Goal: Transaction & Acquisition: Purchase product/service

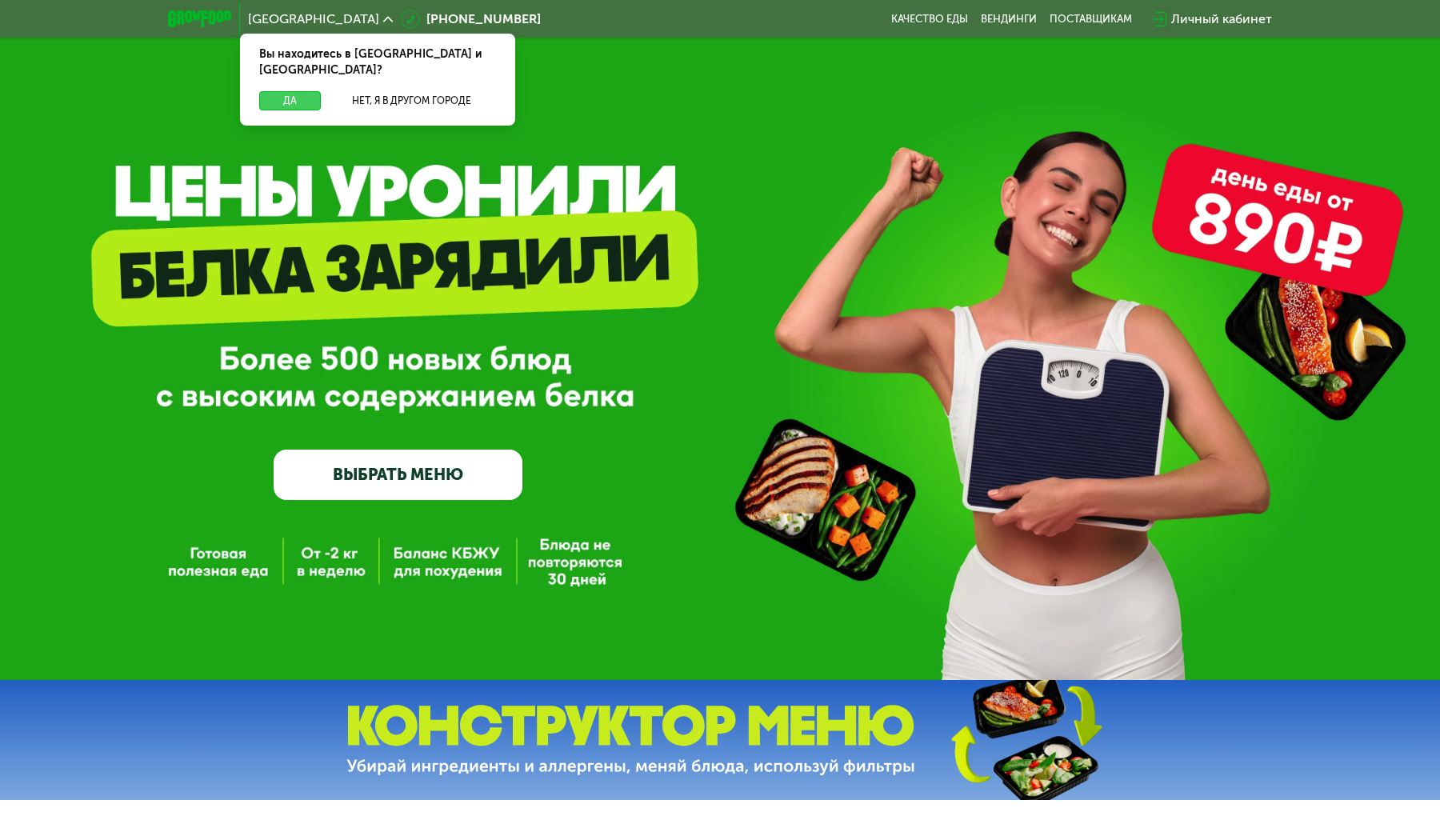
click at [298, 92] on button "Да" at bounding box center [289, 101] width 61 height 19
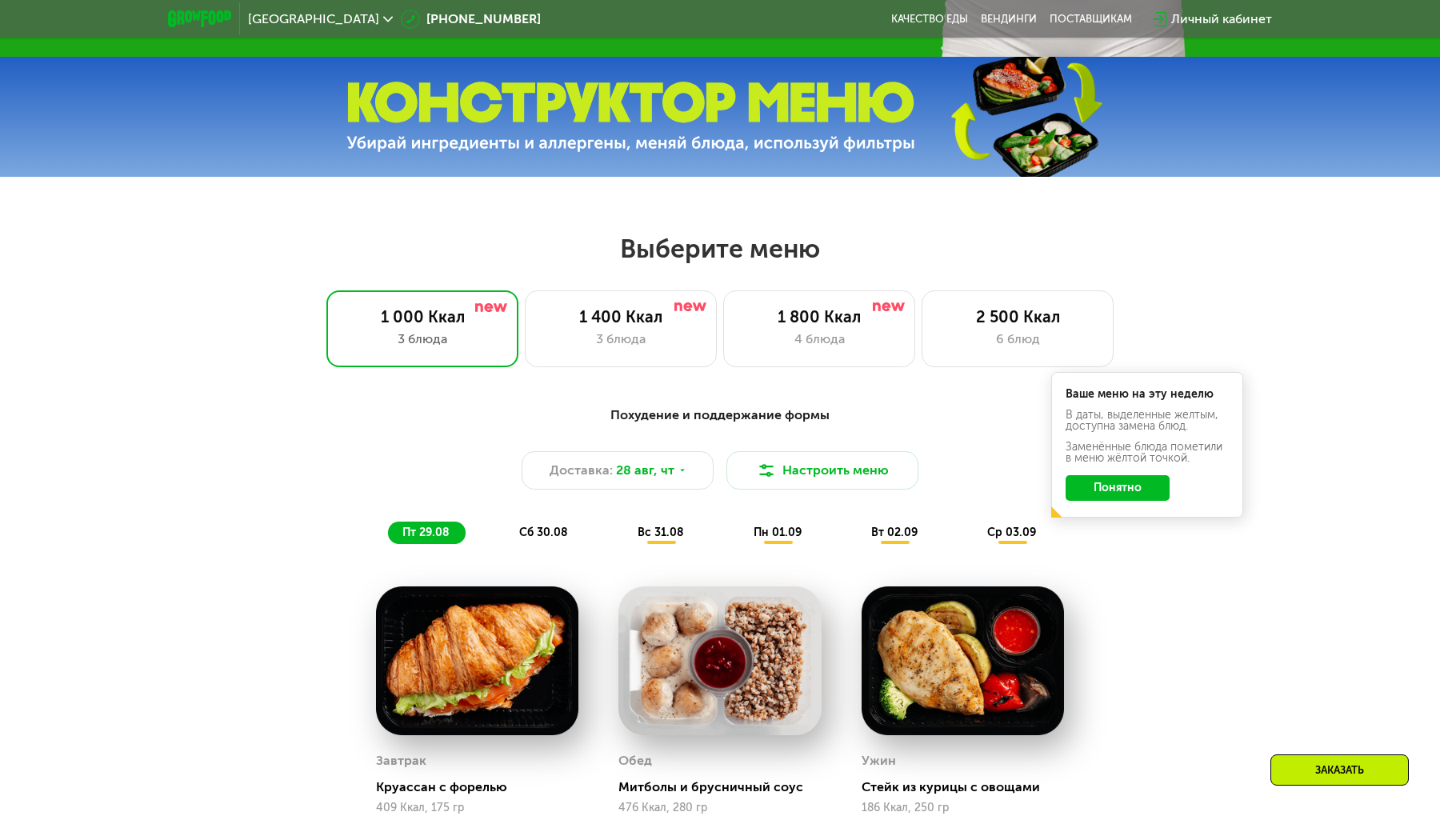
scroll to position [749, 0]
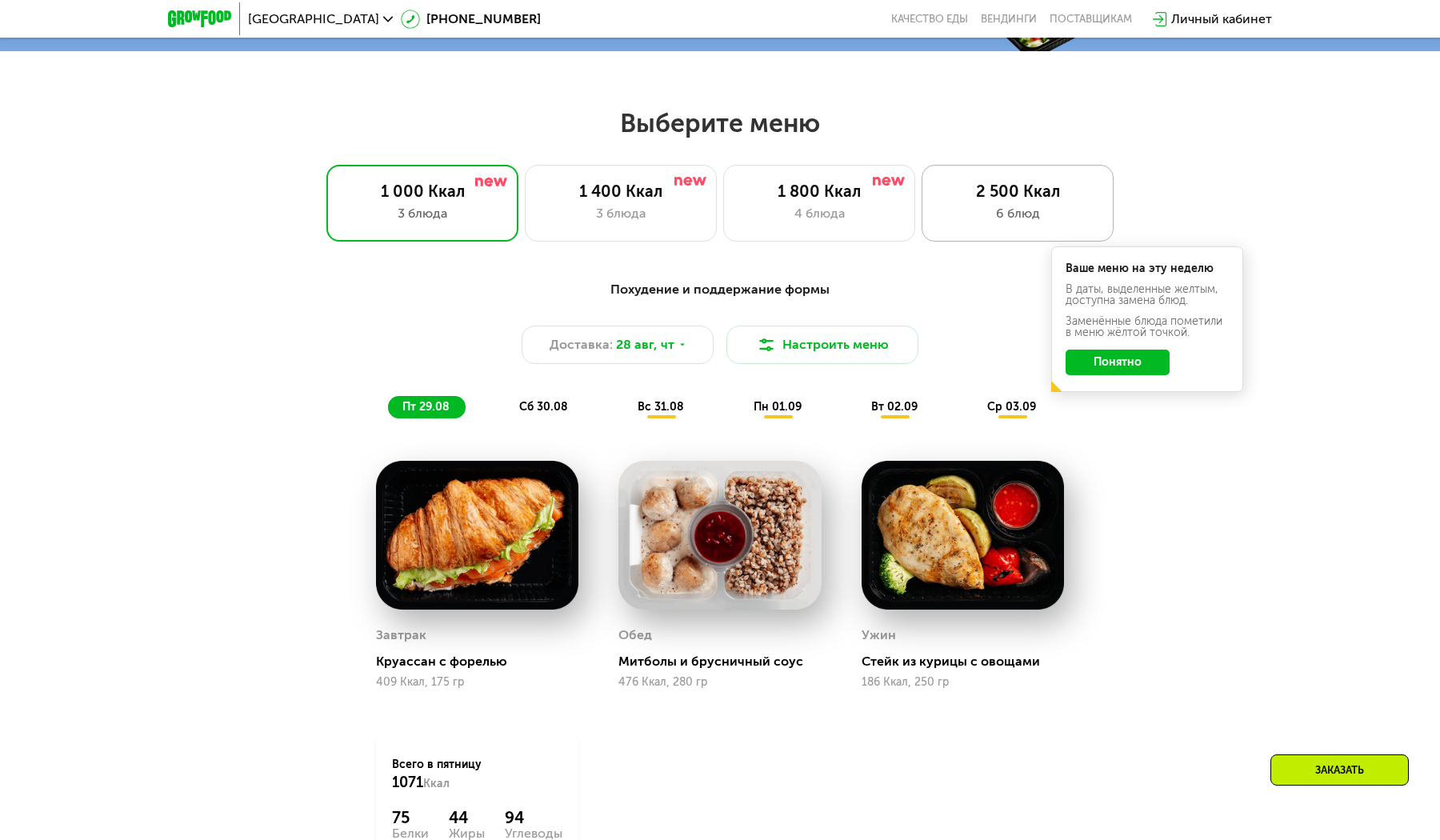
click at [1018, 197] on div "2 500 Ккал" at bounding box center [1018, 191] width 159 height 19
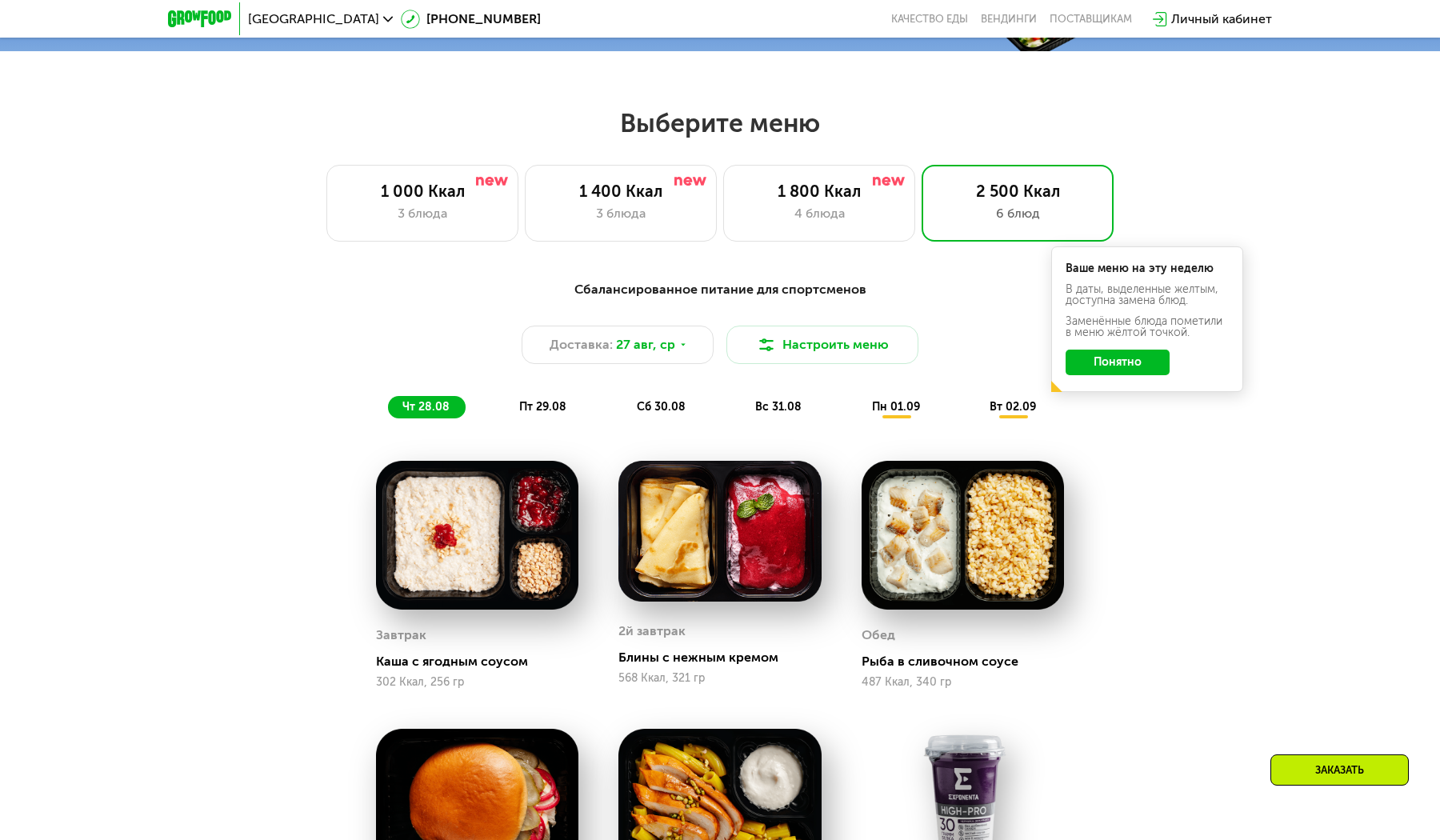
click at [1128, 360] on button "Понятно" at bounding box center [1118, 362] width 104 height 26
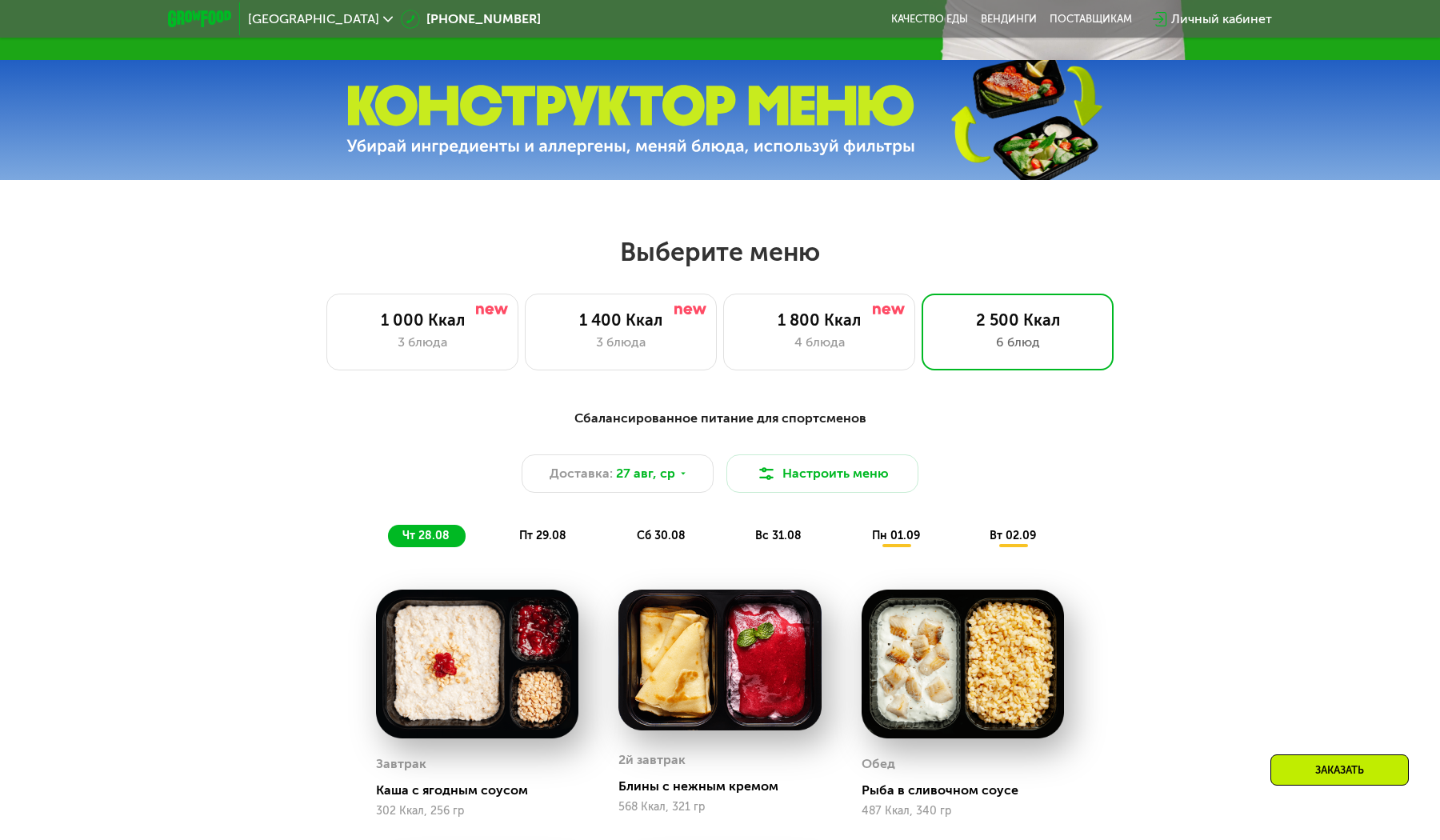
scroll to position [781, 0]
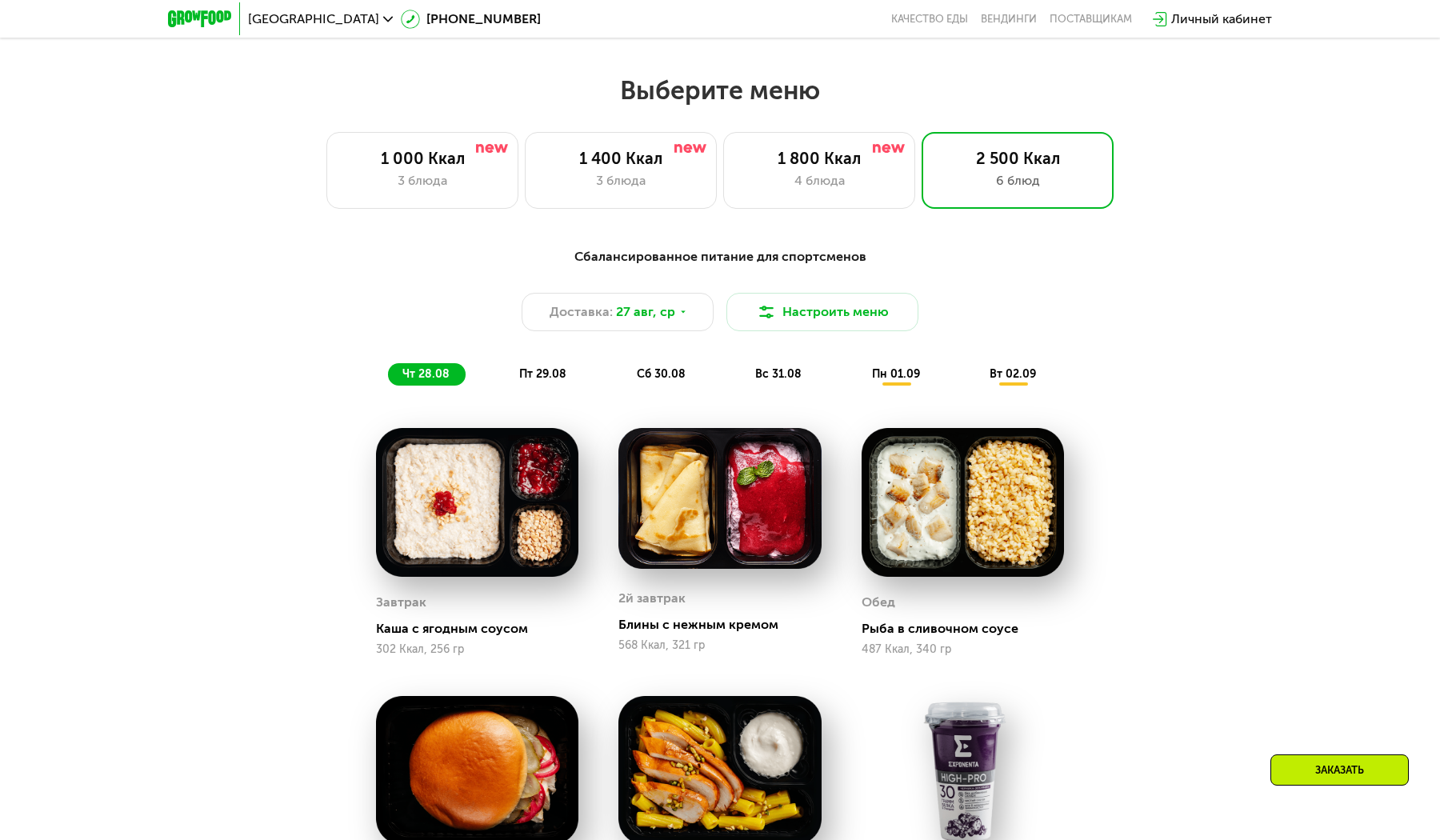
click at [536, 369] on span "пт 29.08" at bounding box center [543, 374] width 47 height 13
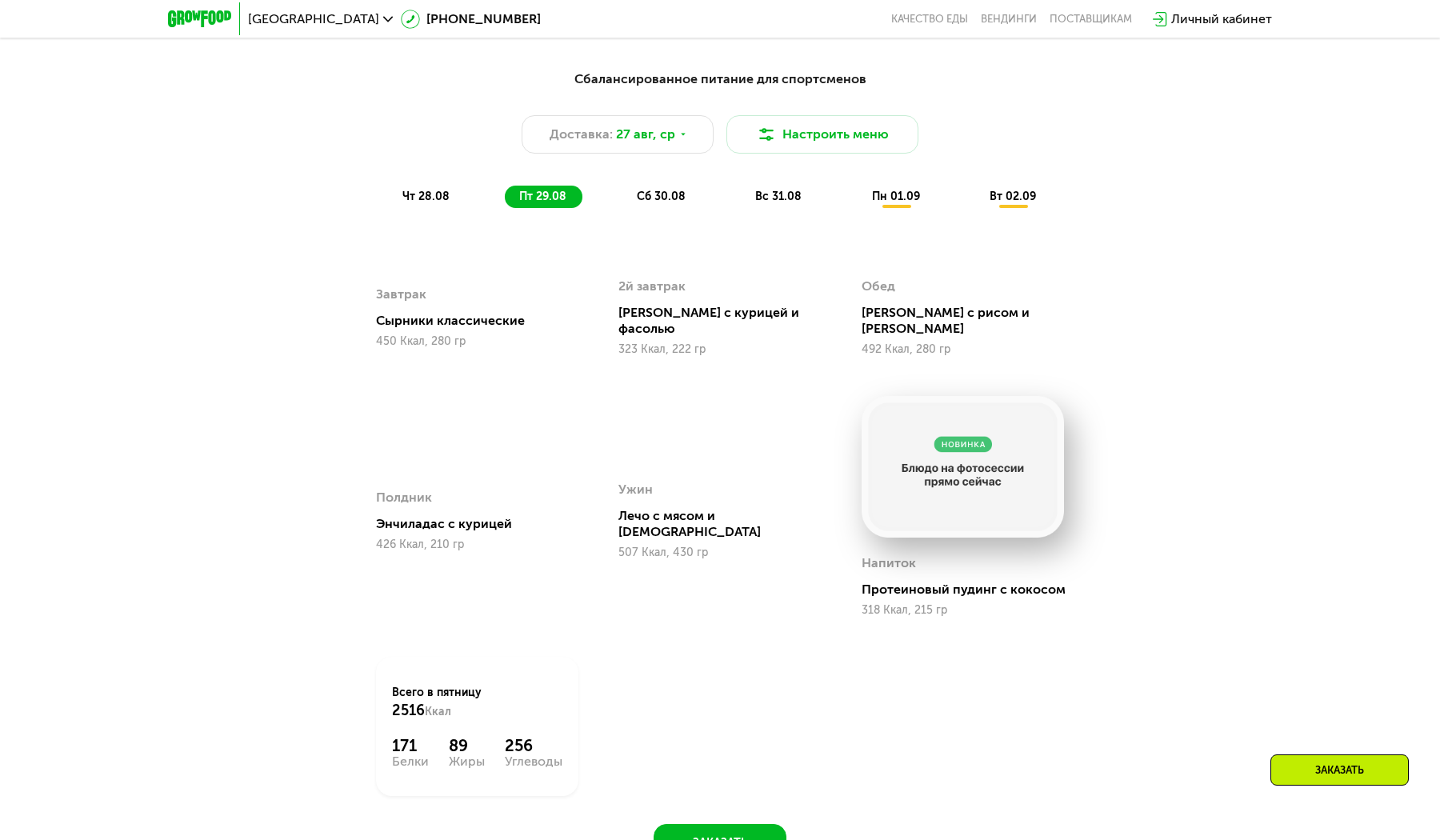
scroll to position [1004, 0]
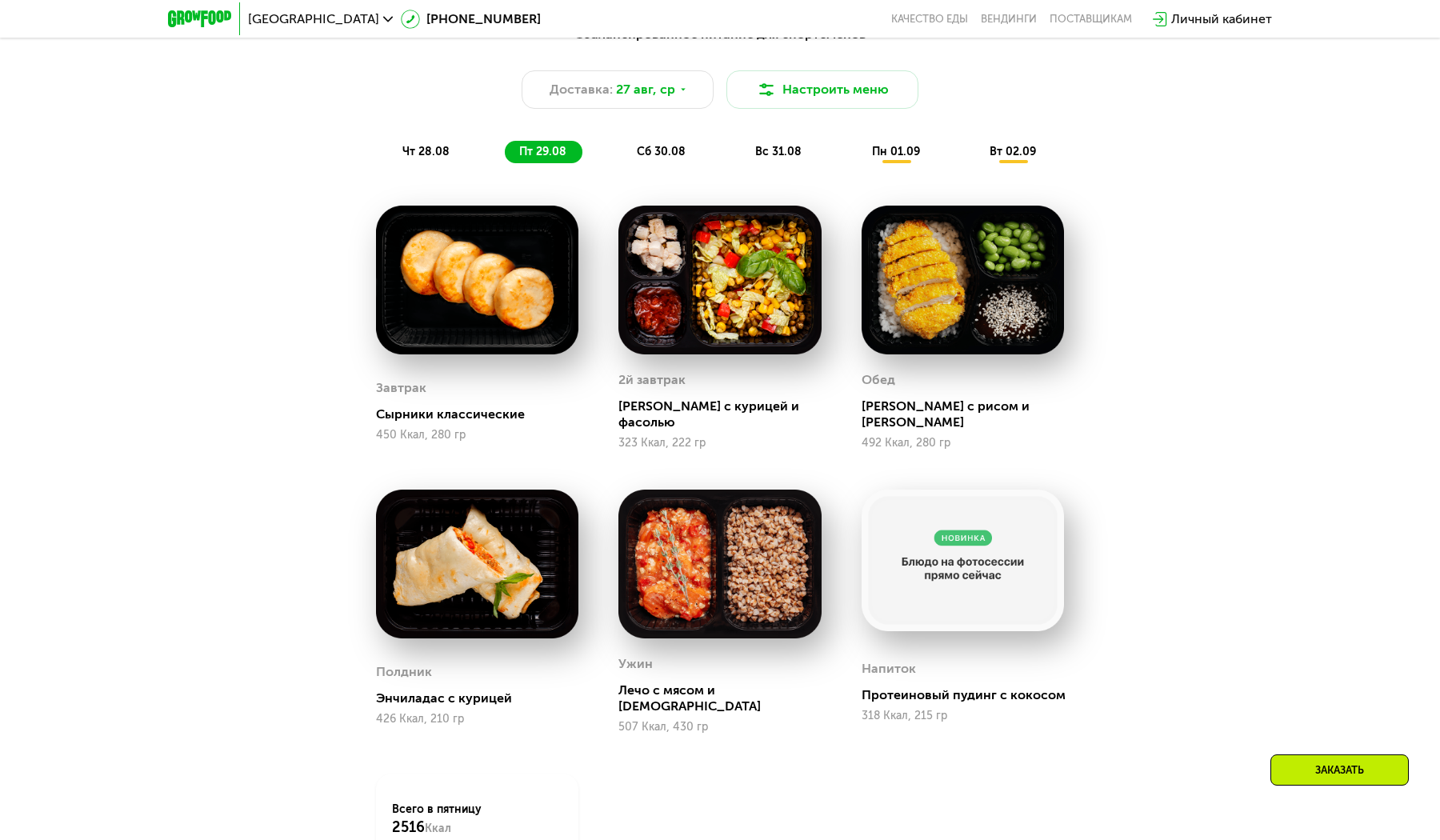
click at [663, 149] on span "сб 30.08" at bounding box center [661, 151] width 49 height 13
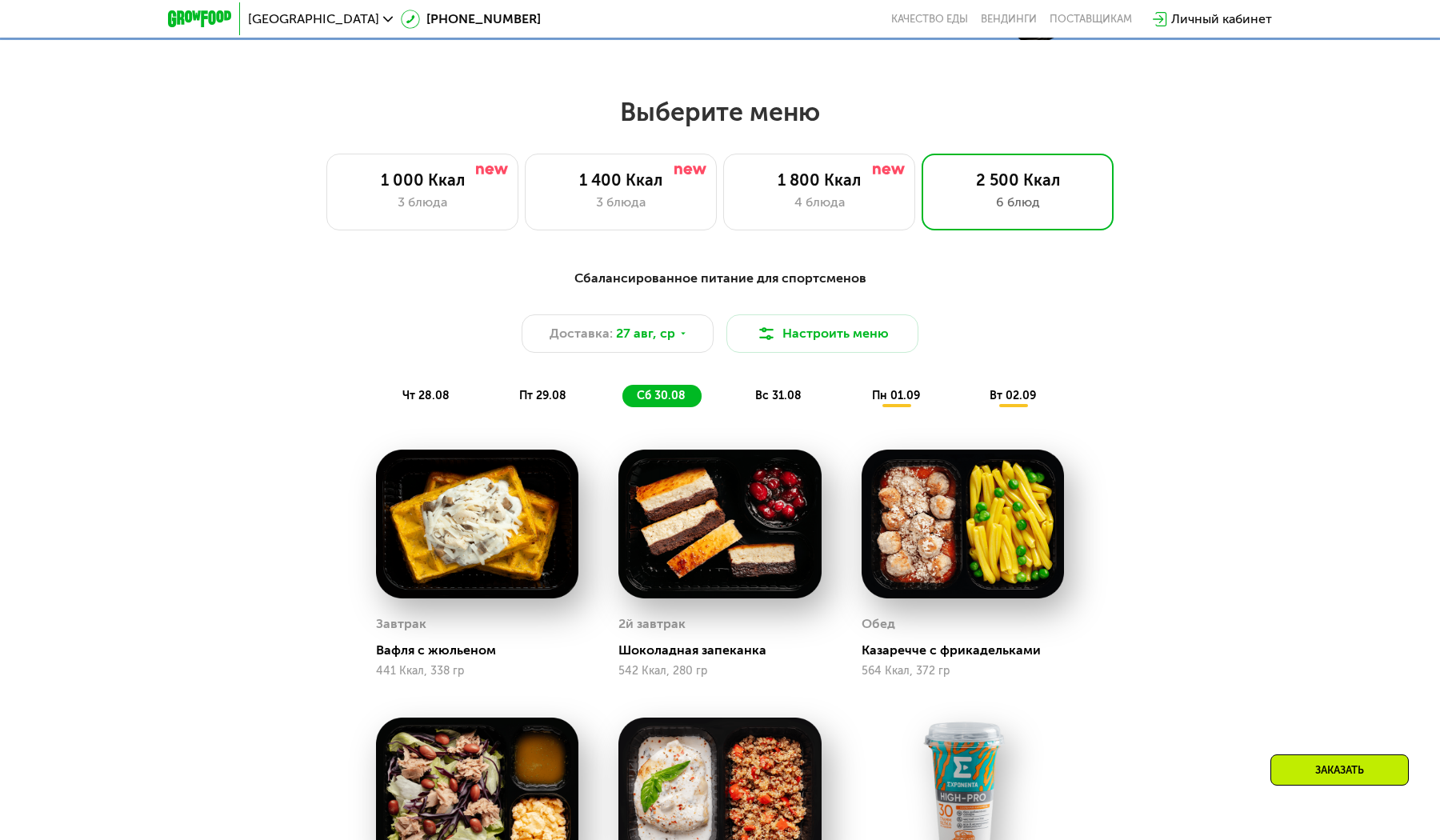
scroll to position [757, 0]
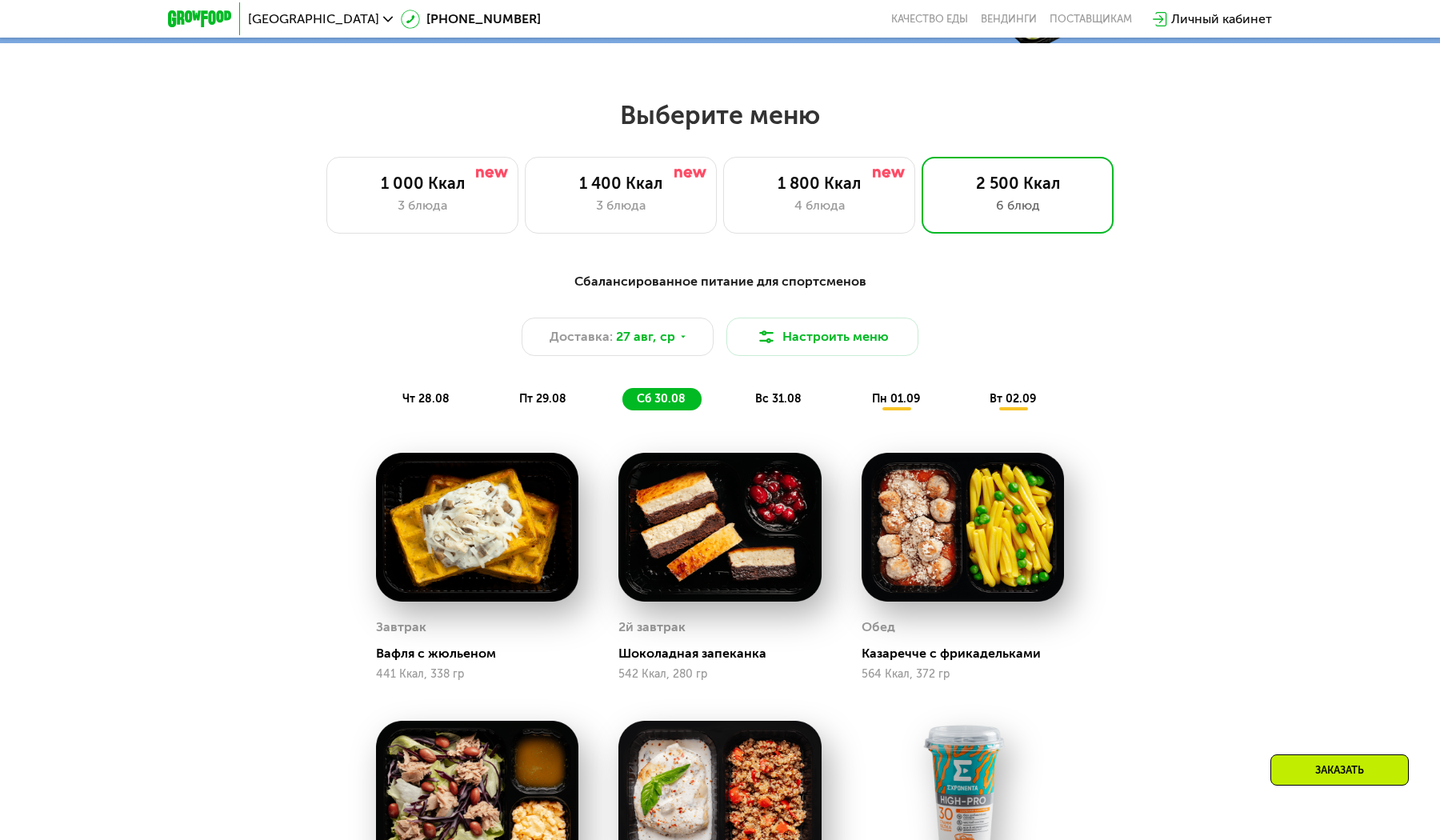
click at [775, 397] on span "вс 31.08" at bounding box center [778, 399] width 46 height 13
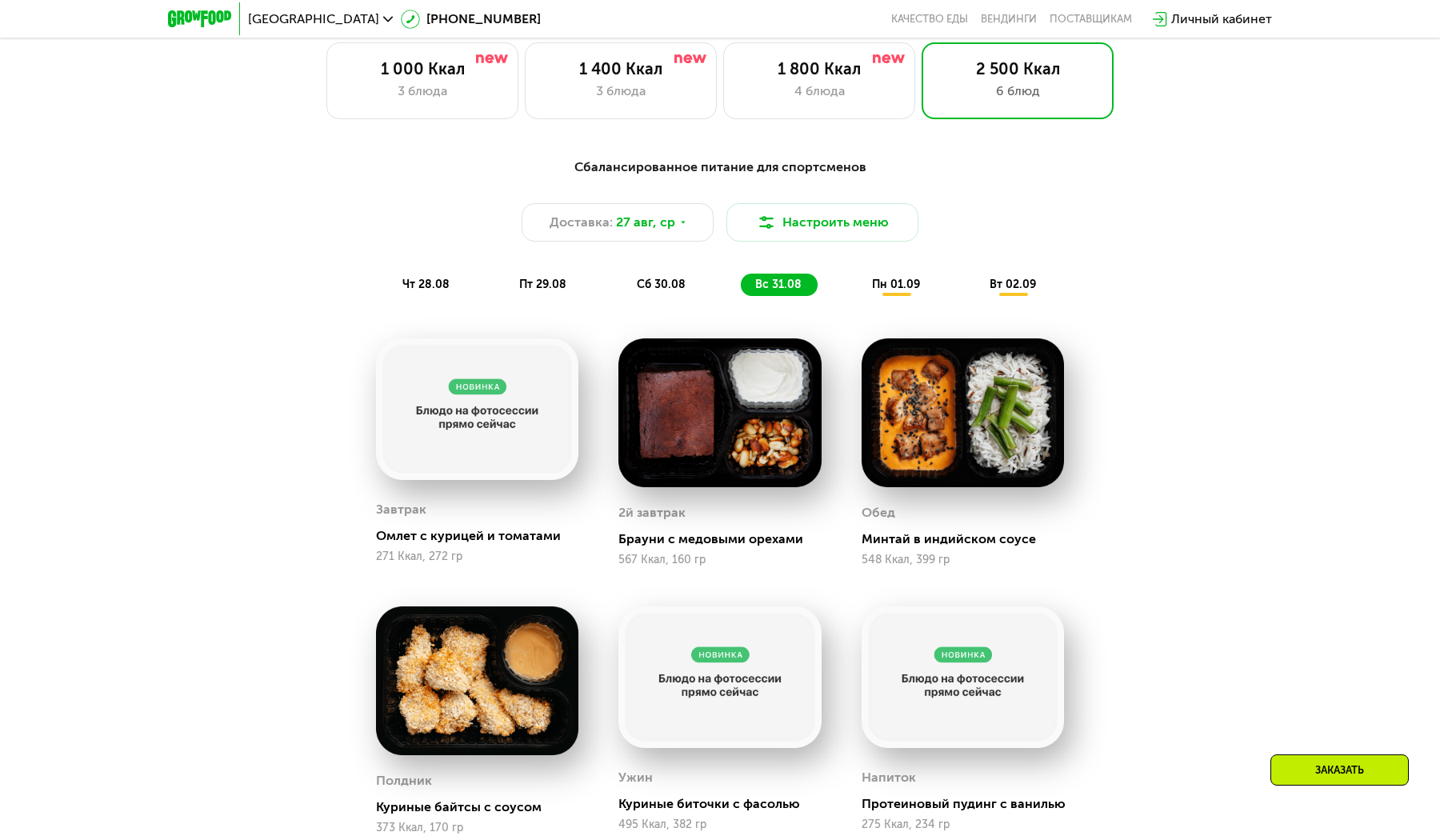
scroll to position [858, 0]
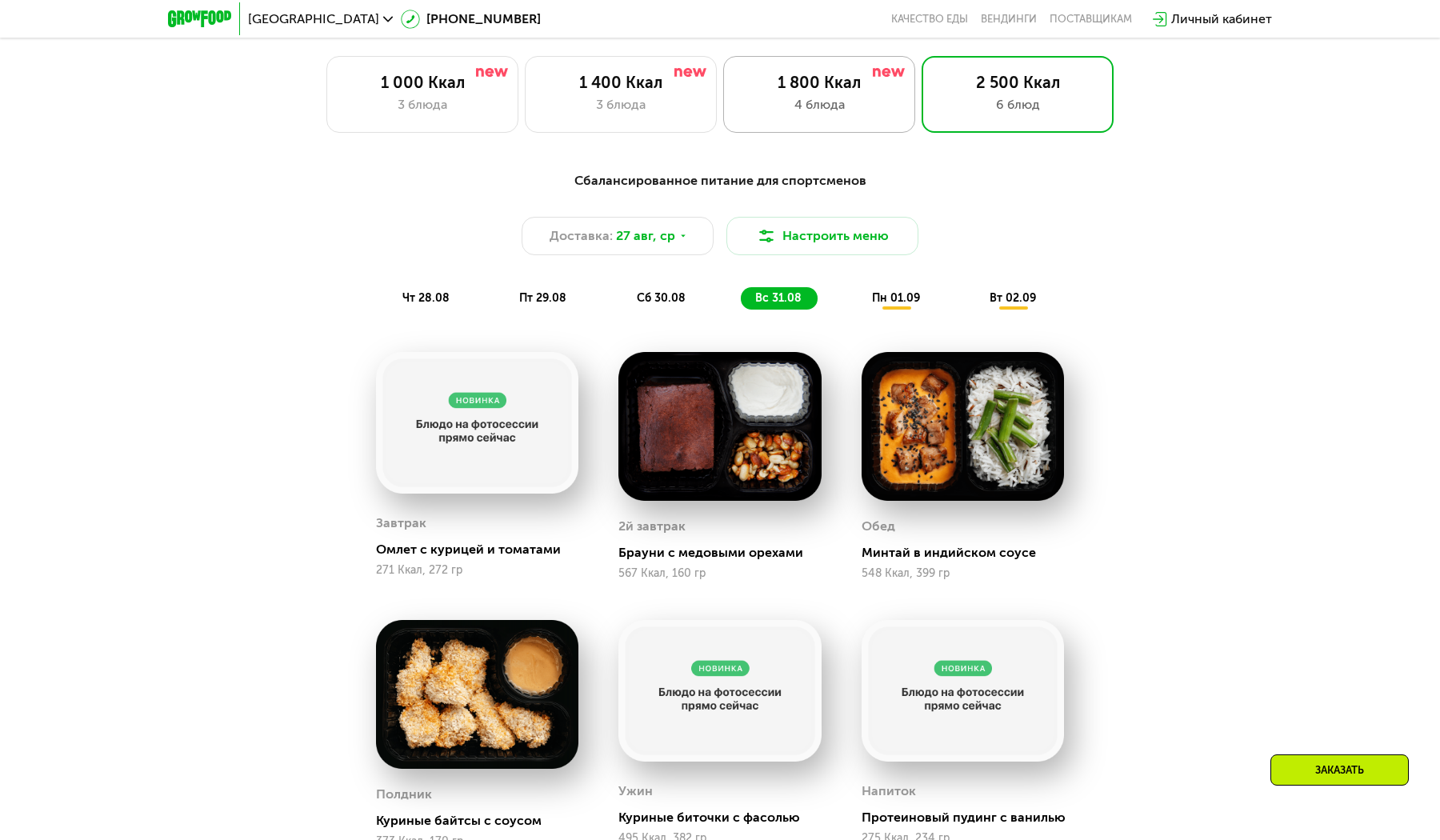
click at [850, 90] on div "1 800 Ккал" at bounding box center [819, 82] width 159 height 19
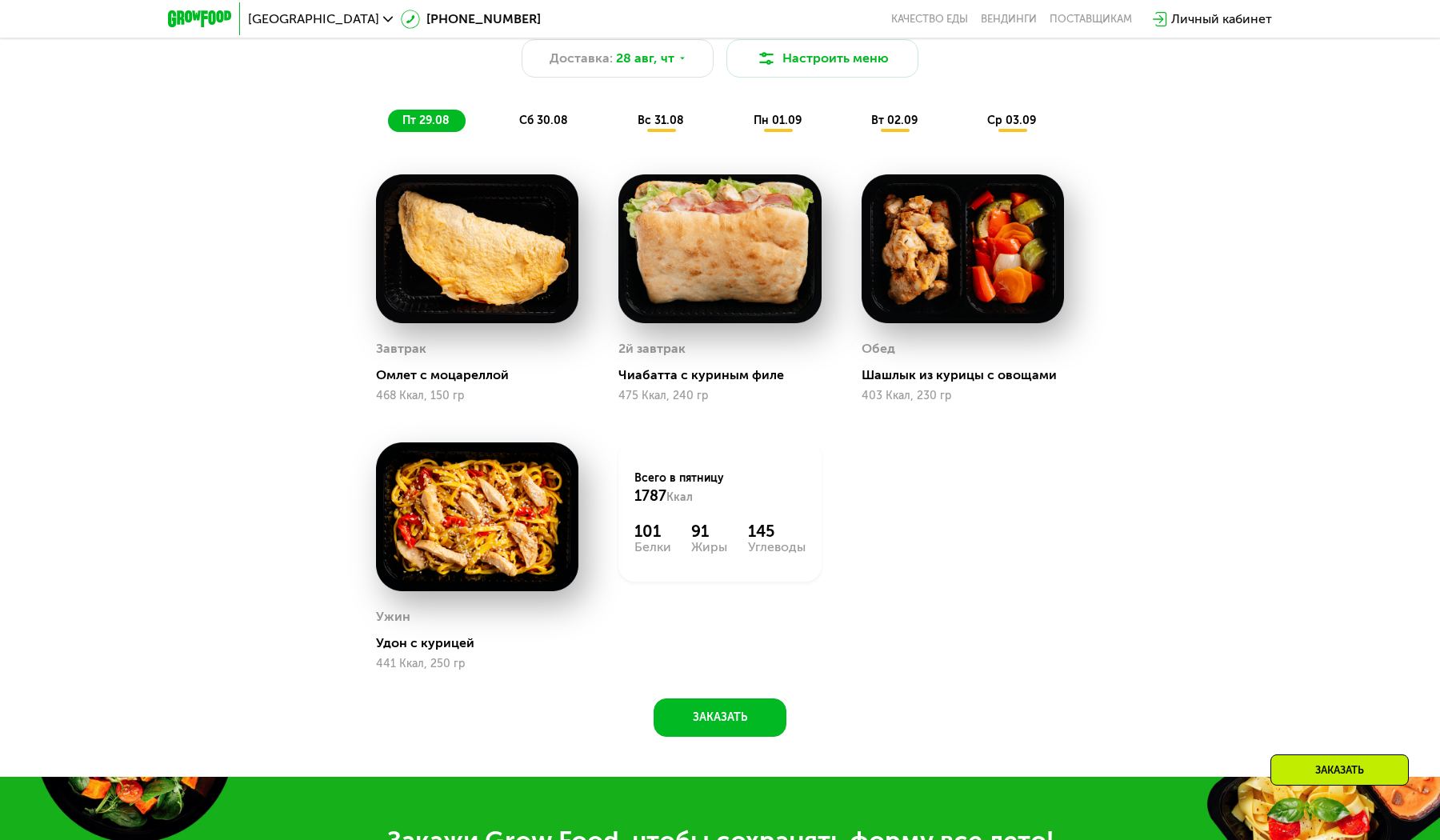
scroll to position [1035, 0]
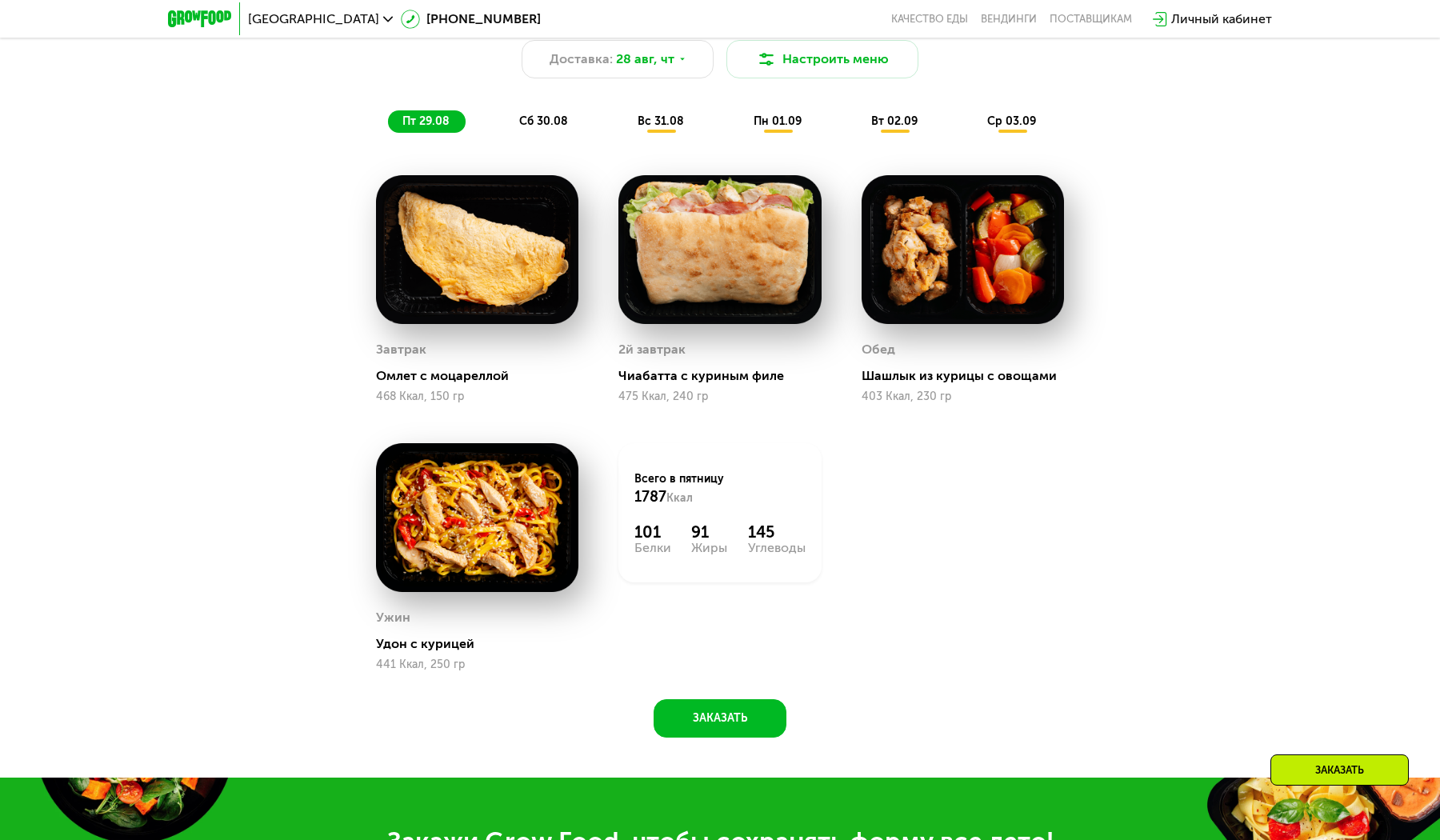
click at [526, 123] on span "сб 30.08" at bounding box center [544, 121] width 49 height 13
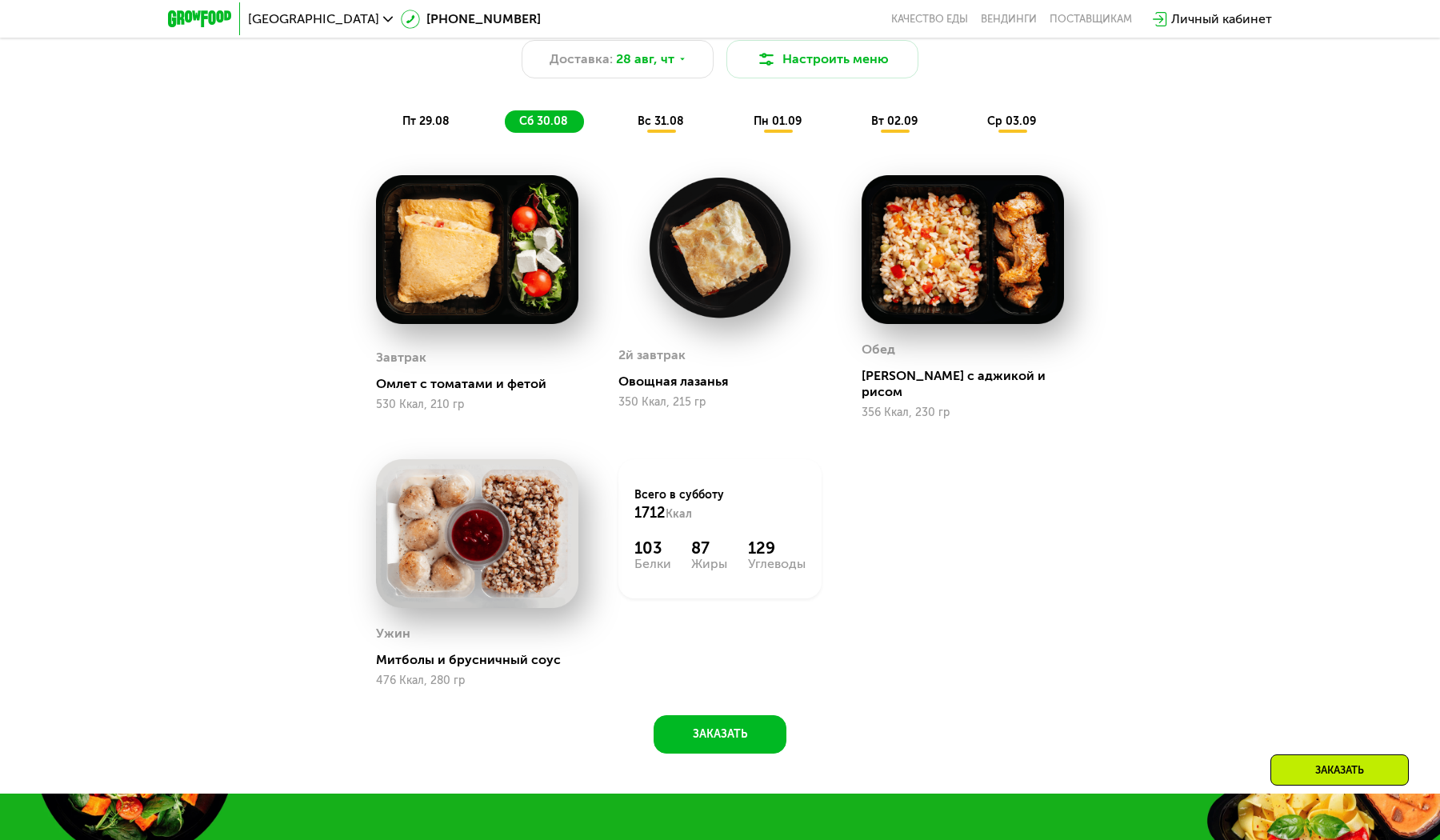
click at [647, 119] on span "вс 31.08" at bounding box center [660, 121] width 46 height 13
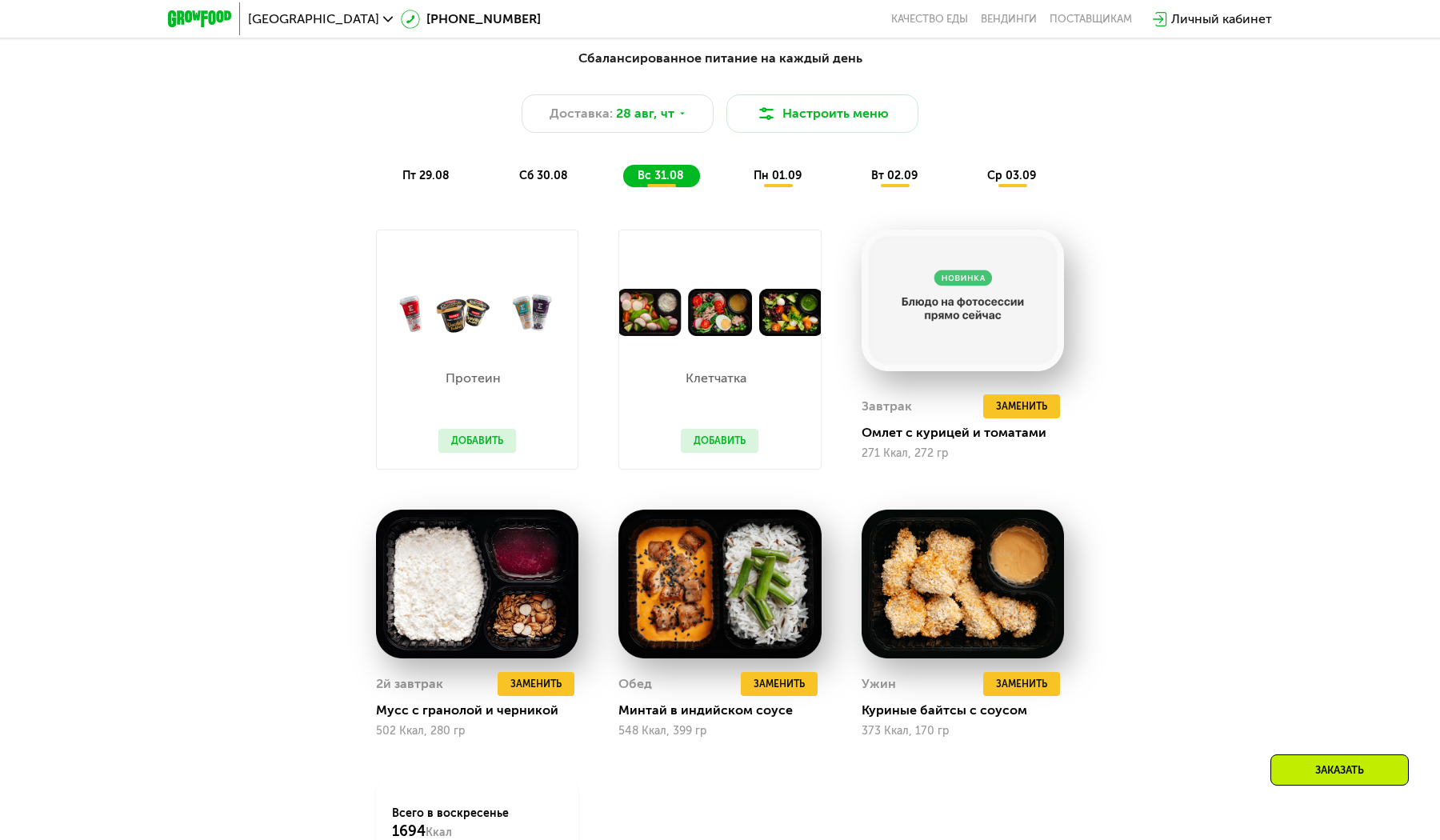
scroll to position [942, 0]
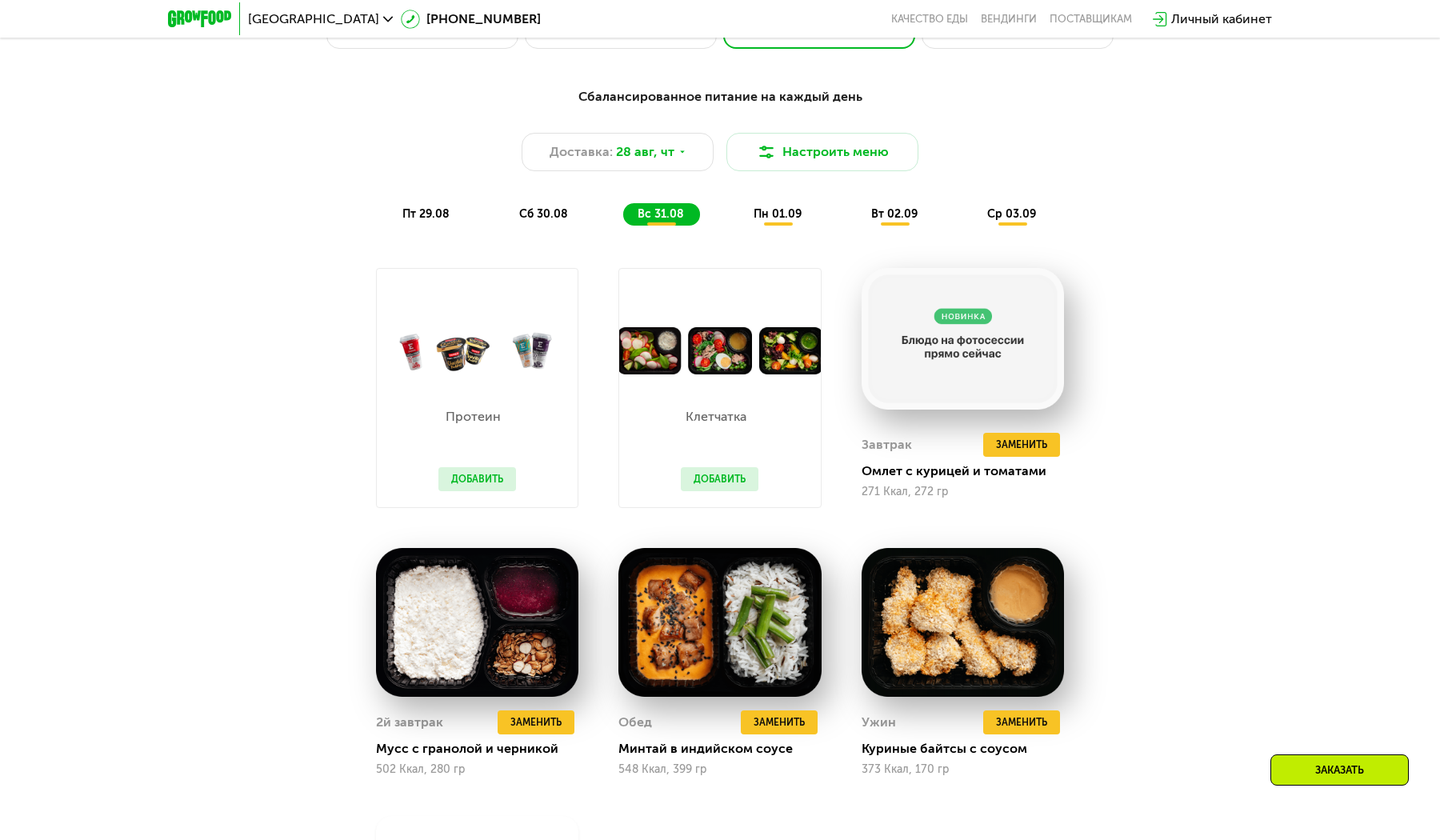
click at [806, 352] on img at bounding box center [719, 351] width 201 height 47
click at [722, 600] on img at bounding box center [720, 623] width 202 height 149
click at [713, 694] on div "Удалить Обед" at bounding box center [726, 695] width 128 height 23
click at [966, 601] on img at bounding box center [963, 623] width 202 height 149
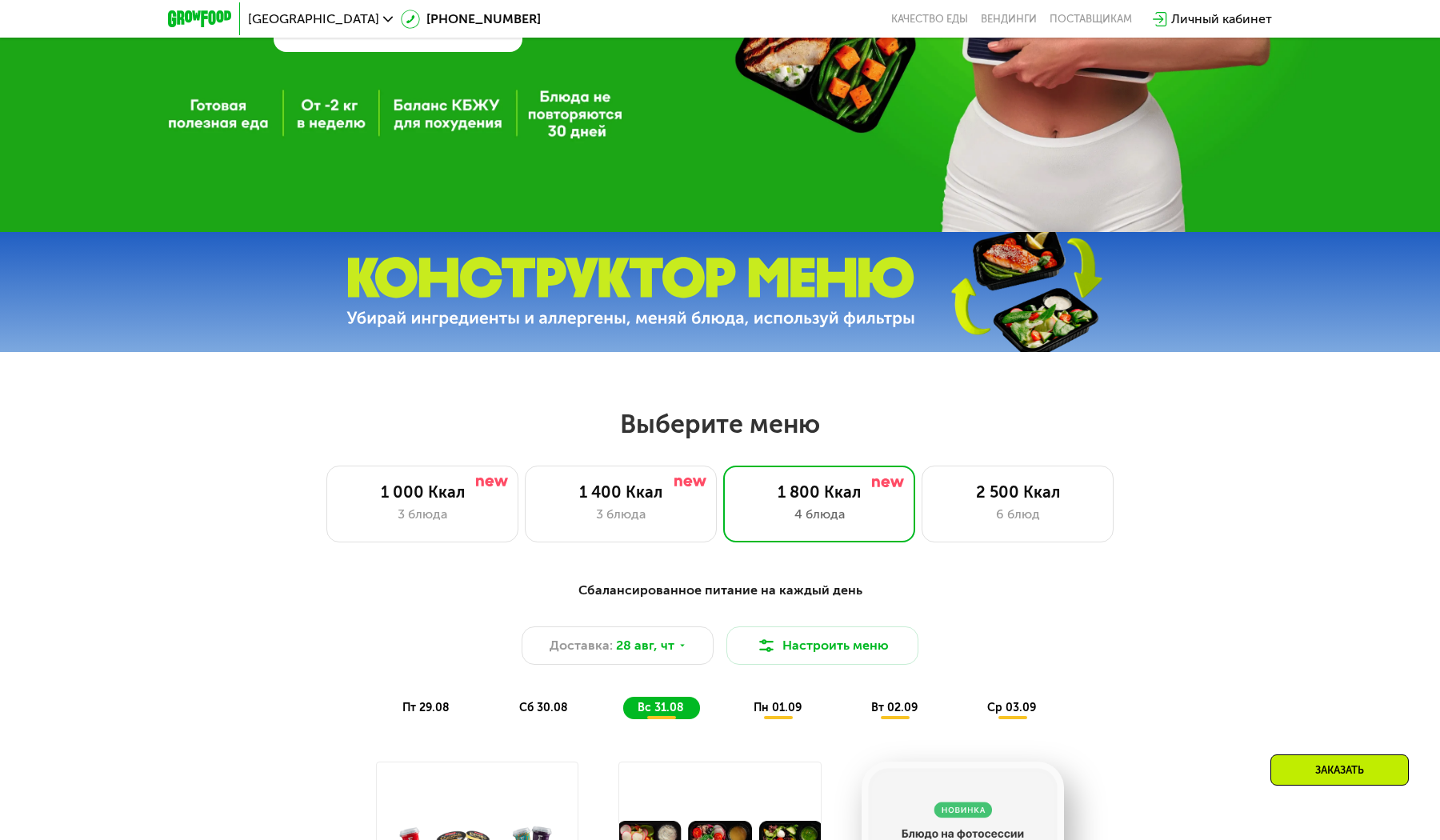
scroll to position [340, 0]
